Goal: Transaction & Acquisition: Purchase product/service

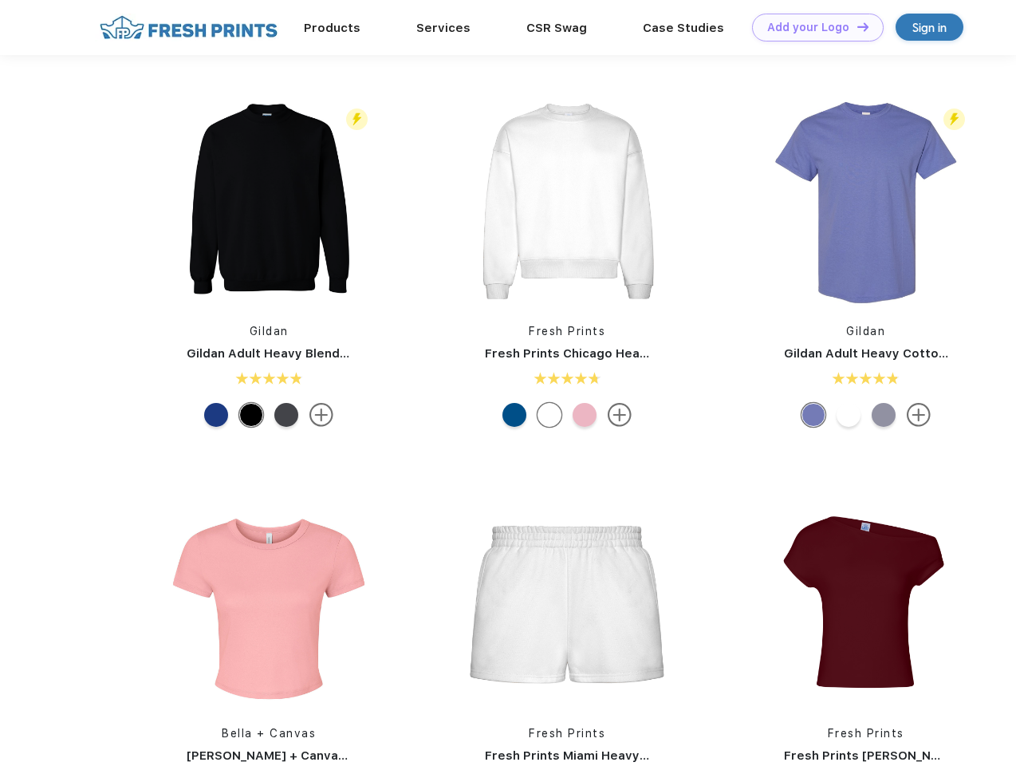
click at [812, 27] on link "Add your Logo Design Tool" at bounding box center [818, 28] width 132 height 28
click at [0, 0] on div "Design Tool" at bounding box center [0, 0] width 0 height 0
click at [856, 26] on link "Add your Logo Design Tool" at bounding box center [818, 28] width 132 height 28
click at [269, 201] on img at bounding box center [269, 201] width 212 height 212
click at [216, 415] on div at bounding box center [216, 415] width 24 height 24
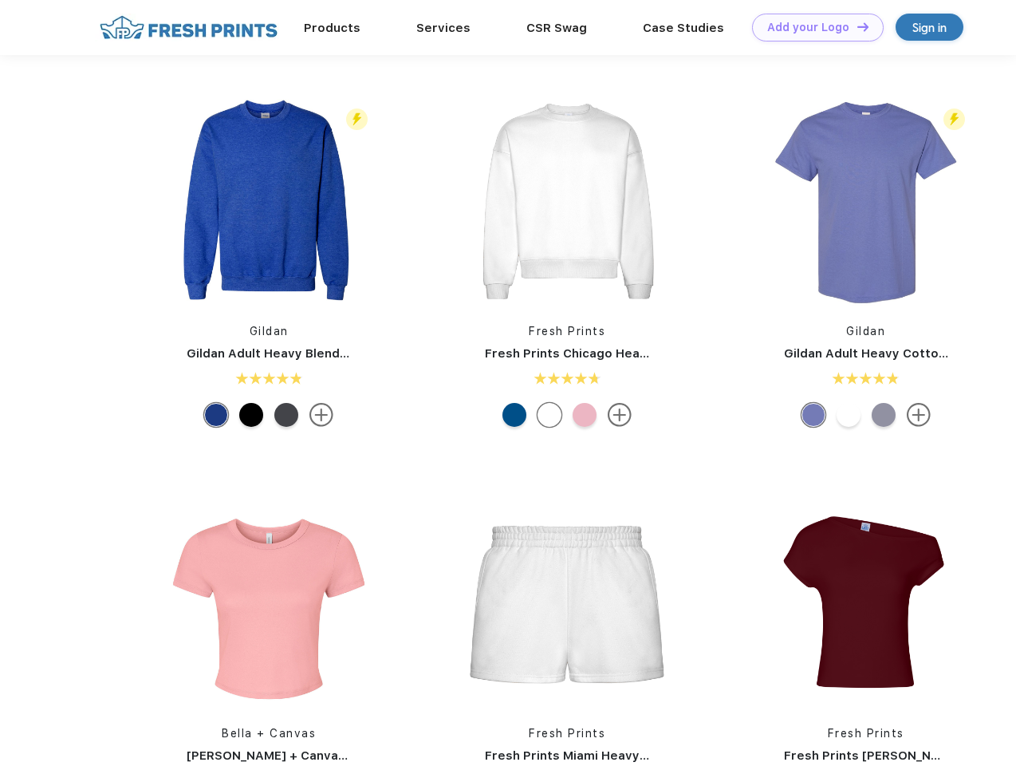
click at [251, 415] on div at bounding box center [251, 415] width 24 height 24
click at [286, 415] on div at bounding box center [286, 415] width 24 height 24
click at [567, 201] on img at bounding box center [567, 201] width 212 height 212
click at [515, 415] on div at bounding box center [515, 415] width 24 height 24
click at [550, 415] on div at bounding box center [550, 415] width 24 height 24
